Goal: Transaction & Acquisition: Purchase product/service

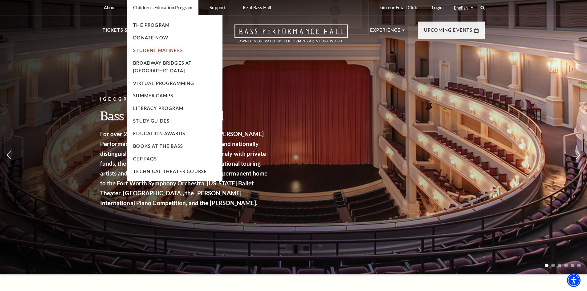
click at [144, 49] on link "Student Matinees" at bounding box center [158, 50] width 50 height 5
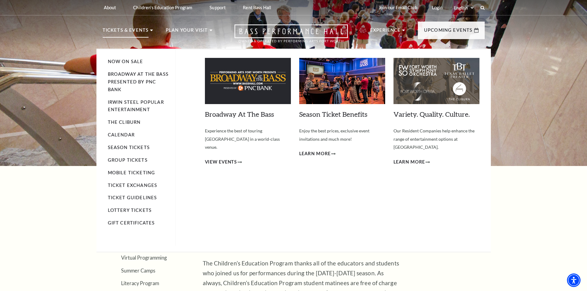
click at [113, 29] on p "Tickets & Events" at bounding box center [126, 31] width 46 height 11
click at [118, 77] on li "Broadway At The Bass presented by PNC Bank" at bounding box center [138, 82] width 61 height 23
click at [119, 73] on link "Broadway At The Bass presented by PNC Bank" at bounding box center [138, 81] width 61 height 21
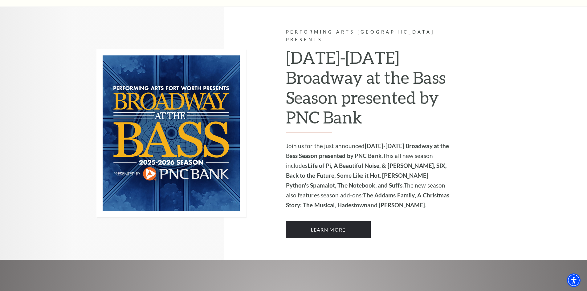
scroll to position [400, 0]
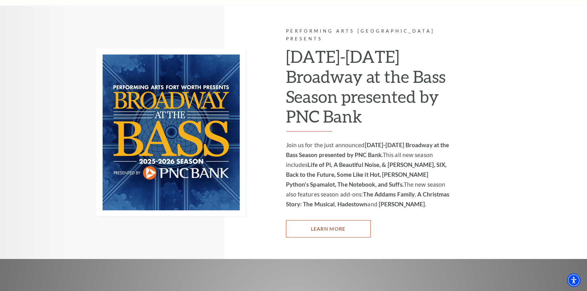
click at [308, 220] on link "Learn More" at bounding box center [328, 228] width 85 height 17
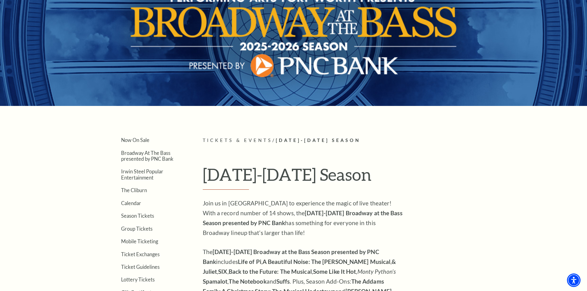
scroll to position [62, 0]
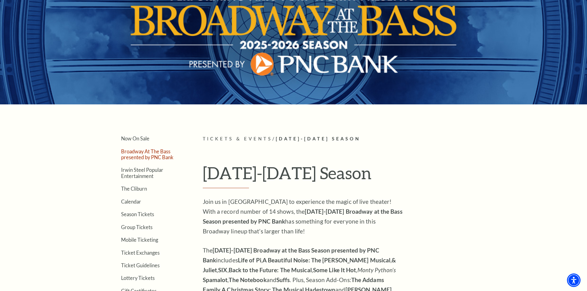
click at [128, 157] on link "Broadway At The Bass presented by PNC Bank" at bounding box center [147, 154] width 52 height 12
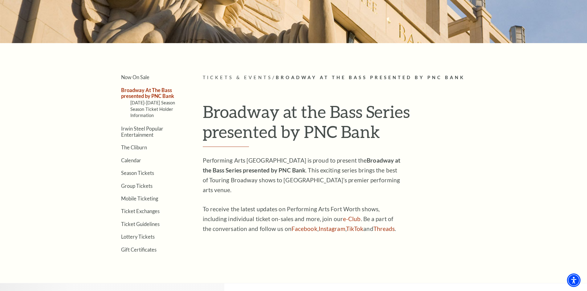
scroll to position [123, 0]
click at [133, 110] on link "Season Ticket Holder Information" at bounding box center [151, 111] width 43 height 11
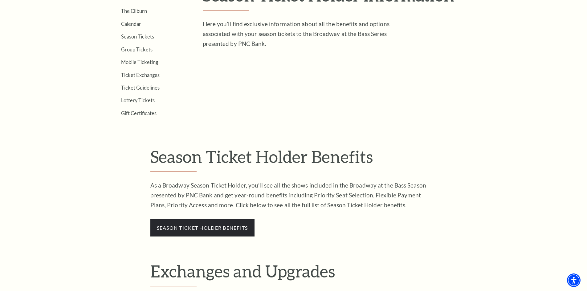
scroll to position [216, 0]
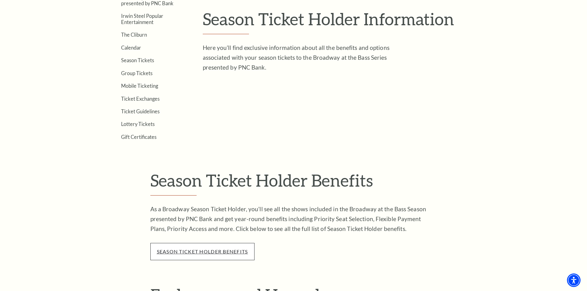
click at [175, 251] on link "season ticket holder benefits" at bounding box center [202, 252] width 91 height 6
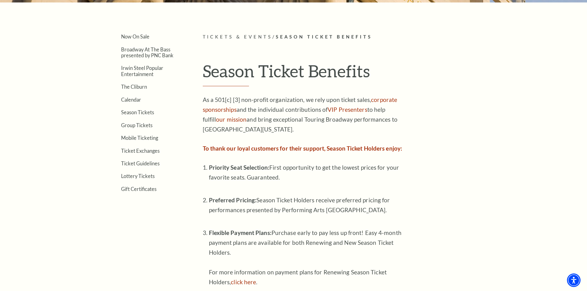
scroll to position [154, 0]
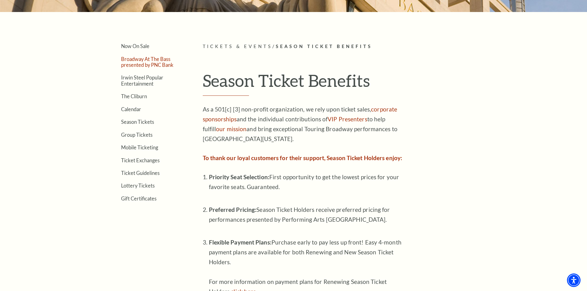
click at [129, 65] on link "Broadway At The Bass presented by PNC Bank" at bounding box center [147, 62] width 52 height 12
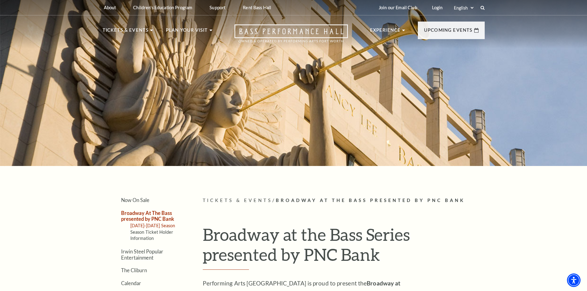
click at [145, 225] on link "[DATE]-[DATE] Season" at bounding box center [152, 225] width 45 height 5
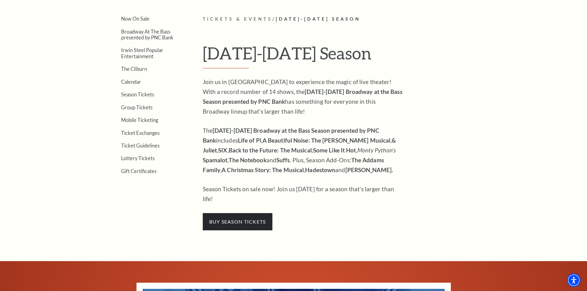
scroll to position [154, 0]
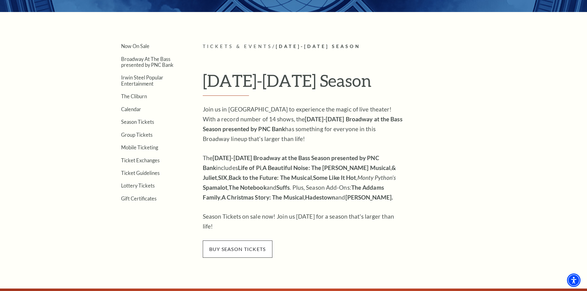
click at [227, 241] on span "buy season tickets" at bounding box center [238, 249] width 70 height 17
click at [128, 110] on link "Calendar" at bounding box center [131, 109] width 20 height 6
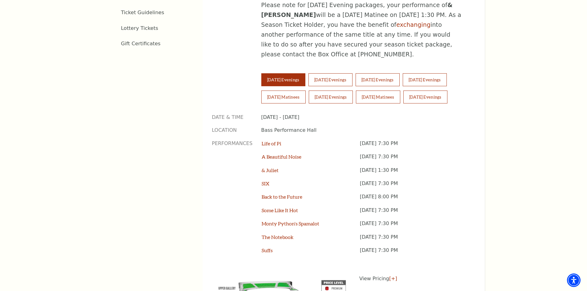
scroll to position [431, 0]
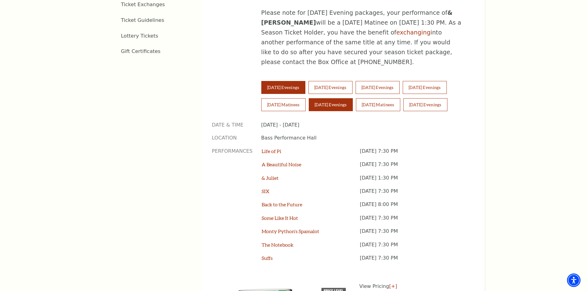
click at [337, 98] on button "Saturday Evenings" at bounding box center [331, 104] width 44 height 13
click at [291, 161] on link "A Beautiful Noise" at bounding box center [282, 164] width 40 height 6
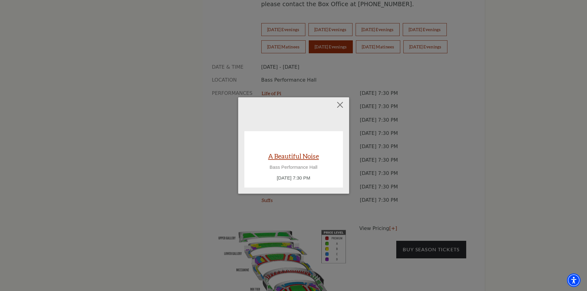
scroll to position [493, 0]
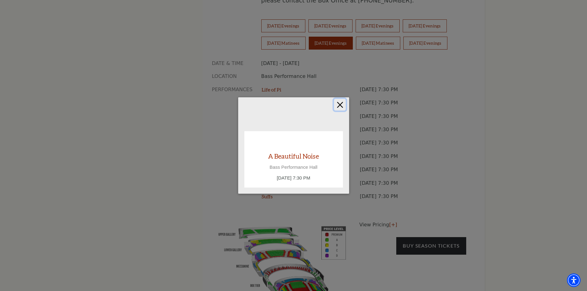
click at [339, 105] on button "Close" at bounding box center [340, 105] width 12 height 12
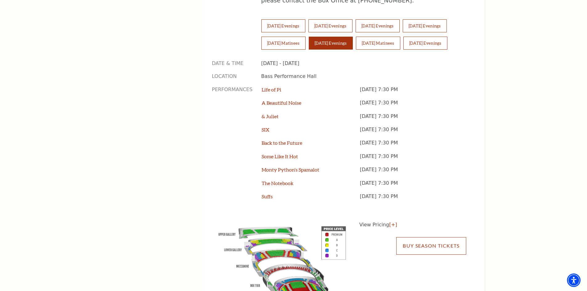
click at [430, 237] on link "Buy Season Tickets" at bounding box center [431, 245] width 70 height 17
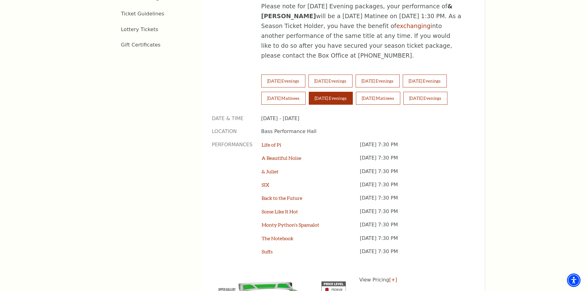
scroll to position [430, 0]
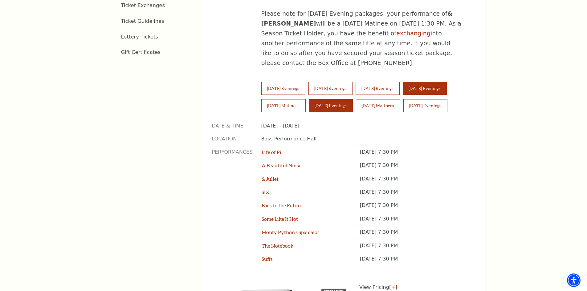
click at [429, 82] on button "Friday Evenings" at bounding box center [425, 88] width 44 height 13
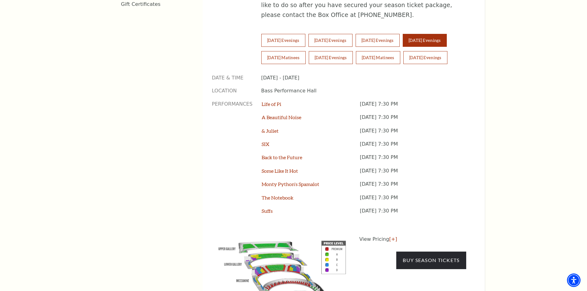
scroll to position [492, 0]
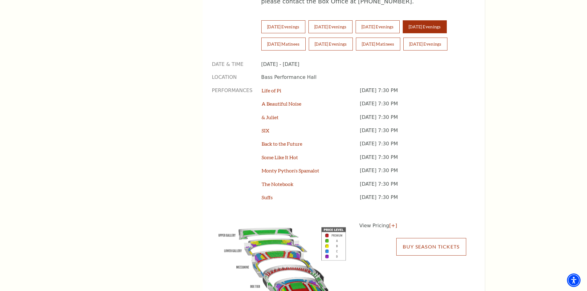
click at [420, 238] on link "Buy Season Tickets" at bounding box center [431, 246] width 70 height 17
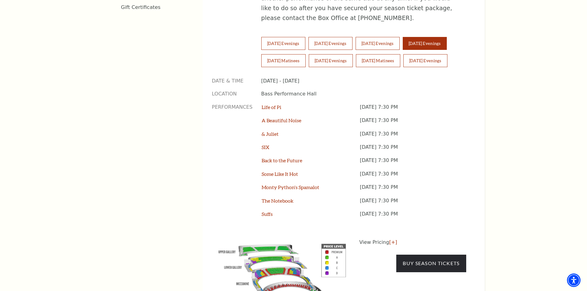
scroll to position [460, 0]
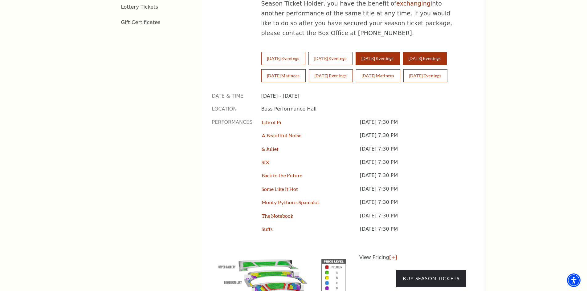
click at [382, 52] on button "Thursday Evenings" at bounding box center [377, 58] width 44 height 13
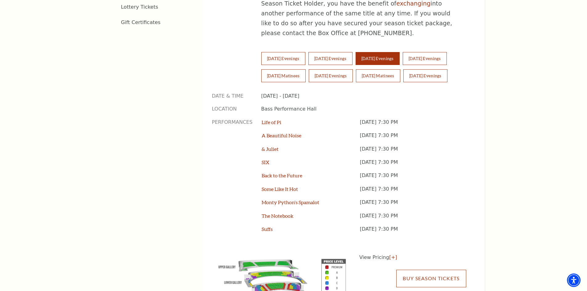
click at [436, 270] on link "Buy Season Tickets" at bounding box center [431, 278] width 70 height 17
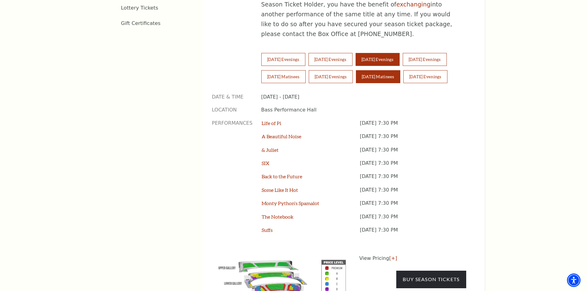
click at [385, 70] on button "Sunday Matinees" at bounding box center [378, 76] width 44 height 13
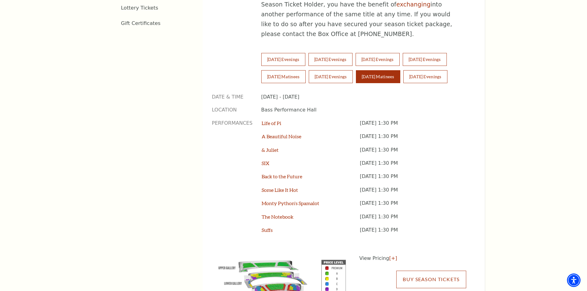
click at [419, 271] on link "Buy Season Tickets" at bounding box center [431, 279] width 70 height 17
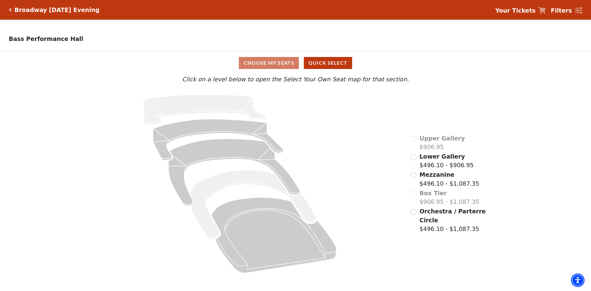
click at [252, 67] on div "Choose My Seats Quick Select" at bounding box center [296, 63] width 444 height 12
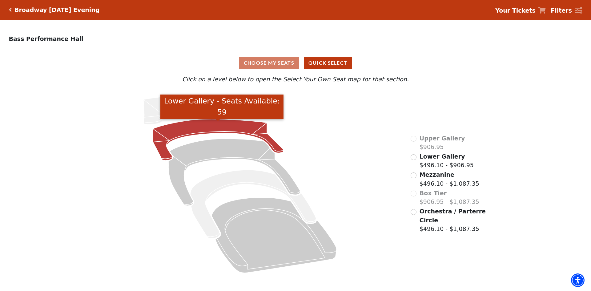
click at [202, 134] on icon "Lower Gallery - Seats Available: 59" at bounding box center [218, 139] width 131 height 41
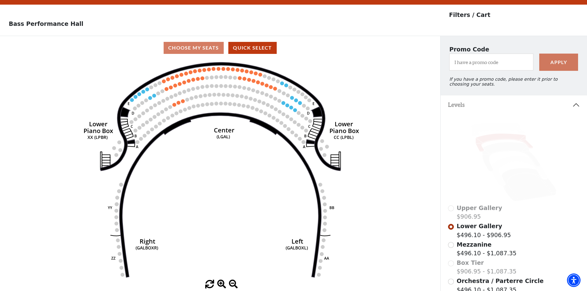
scroll to position [29, 0]
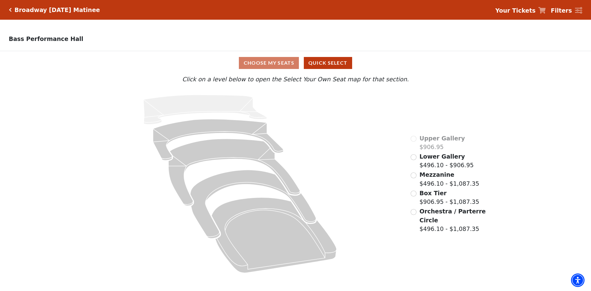
click at [8, 10] on div "Broadway [DATE] Matinee Your Tickets Filters" at bounding box center [295, 10] width 591 height 20
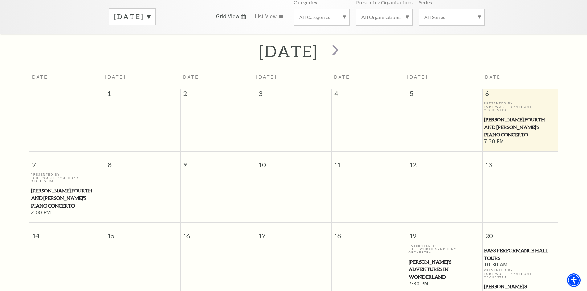
scroll to position [116, 0]
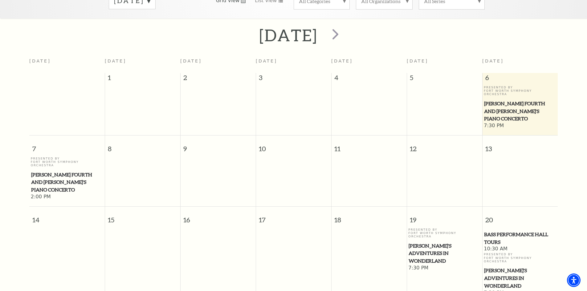
click at [414, 242] on span "[PERSON_NAME]'s Adventures in Wonderland" at bounding box center [444, 253] width 72 height 23
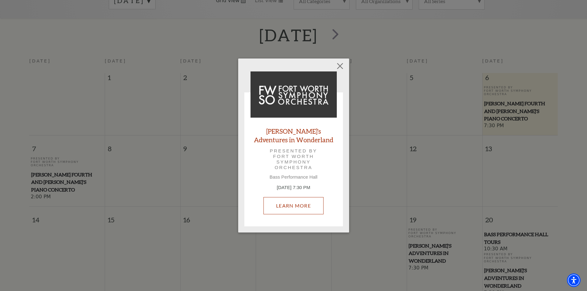
click at [305, 205] on link "Learn More" at bounding box center [293, 205] width 60 height 17
